Goal: Information Seeking & Learning: Learn about a topic

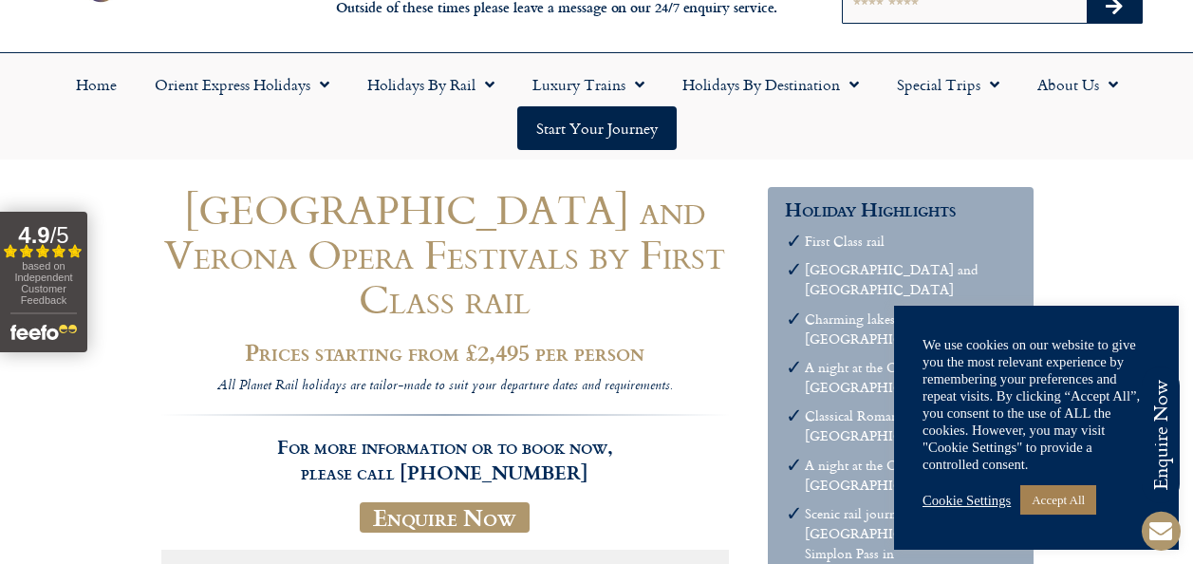
click at [982, 505] on link "Cookie Settings" at bounding box center [966, 500] width 88 height 17
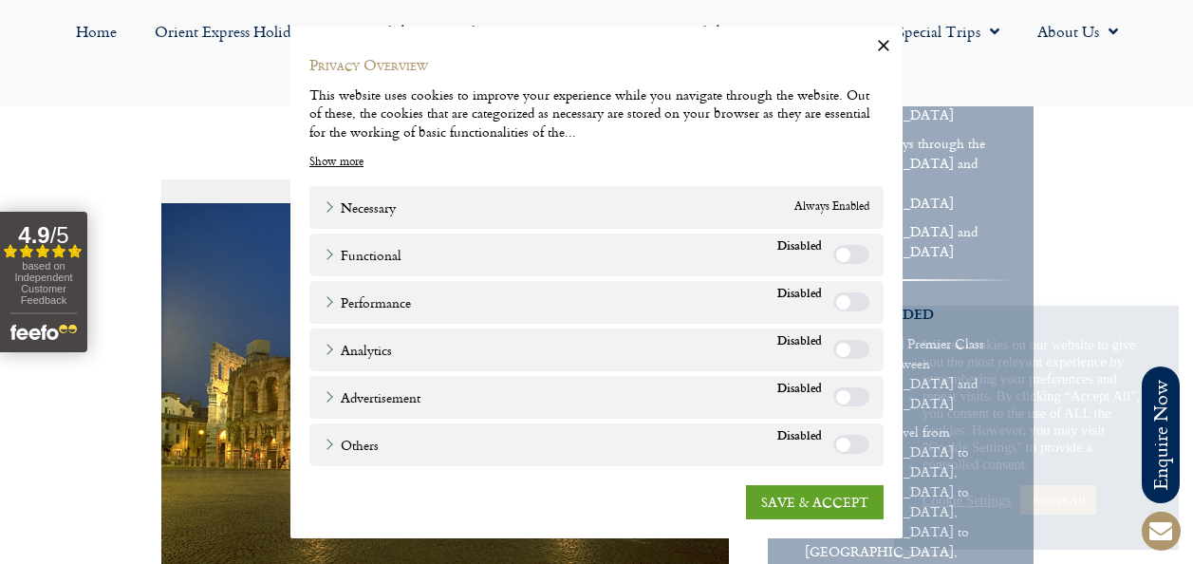
scroll to position [474, 0]
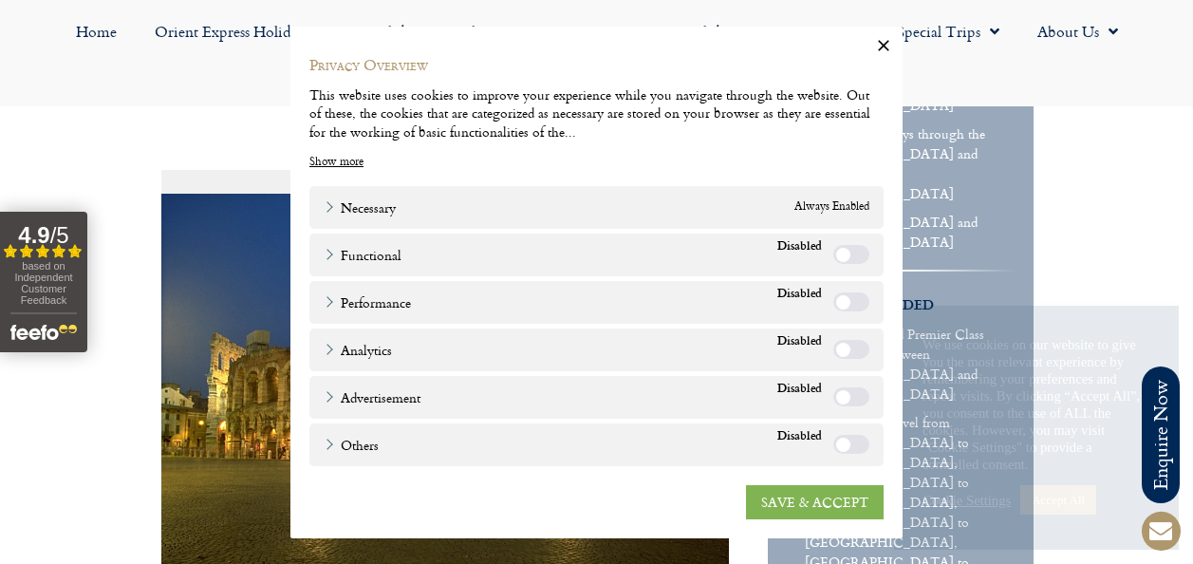
click at [803, 504] on link "SAVE & ACCEPT" at bounding box center [815, 501] width 138 height 34
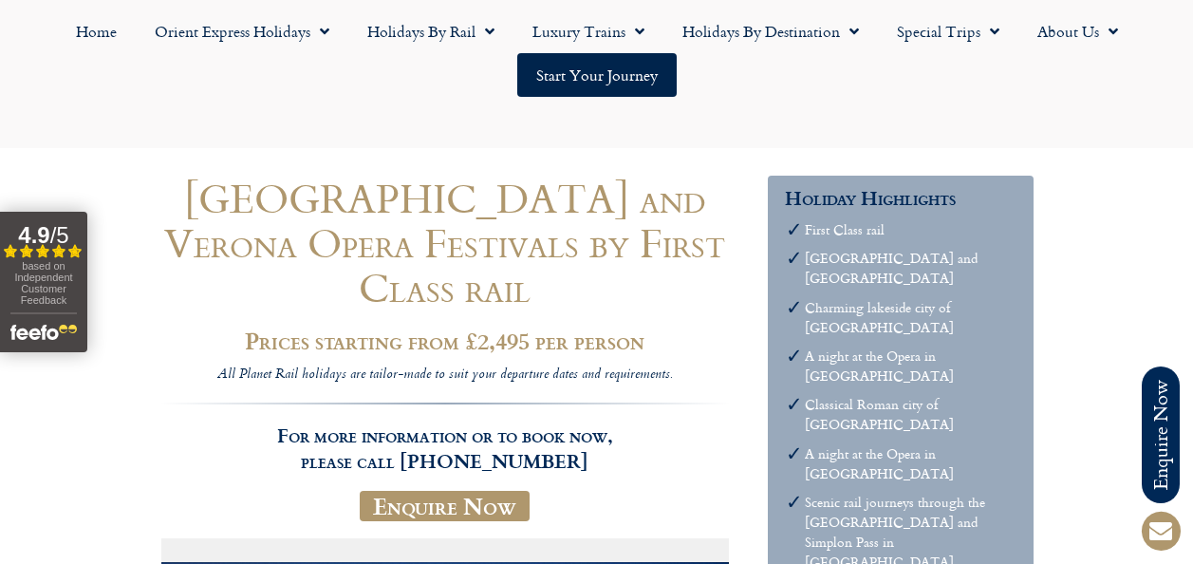
scroll to position [0, 0]
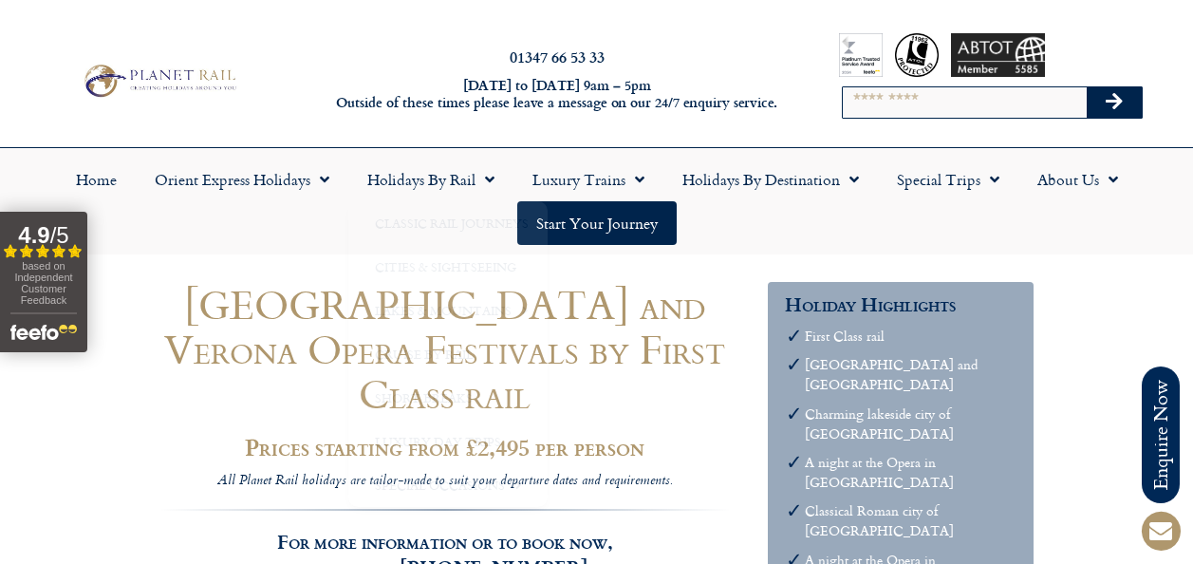
click at [922, 102] on input "Search" at bounding box center [965, 102] width 245 height 30
type input "*****"
click at [1087, 87] on button "Search" at bounding box center [1114, 102] width 55 height 30
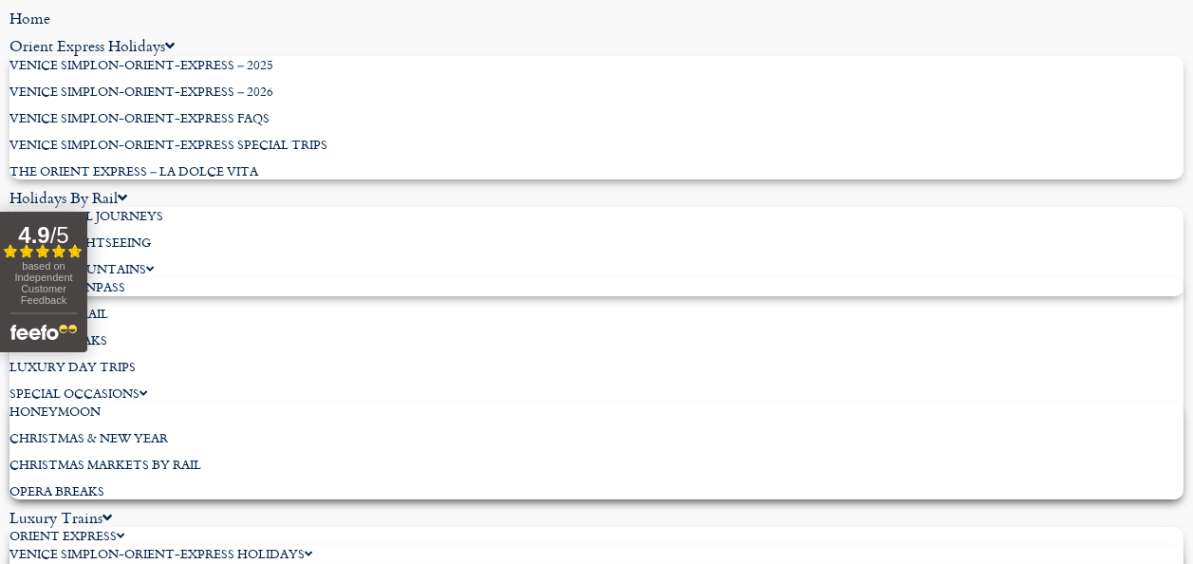
scroll to position [5219, 0]
